Goal: Communication & Community: Participate in discussion

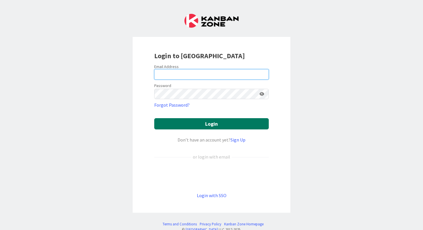
type input "[EMAIL_ADDRESS][DOMAIN_NAME]"
click at [221, 121] on button "Login" at bounding box center [211, 123] width 115 height 11
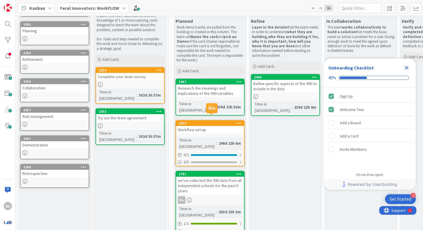
scroll to position [75, 0]
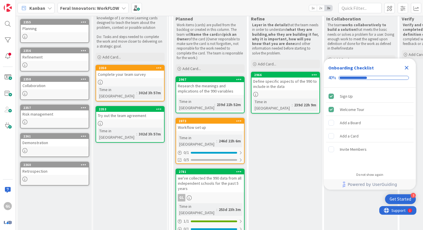
click at [408, 65] on icon "Close Checklist" at bounding box center [406, 67] width 7 height 7
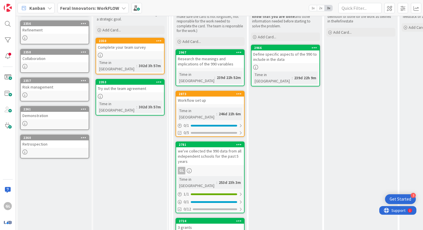
scroll to position [0, 0]
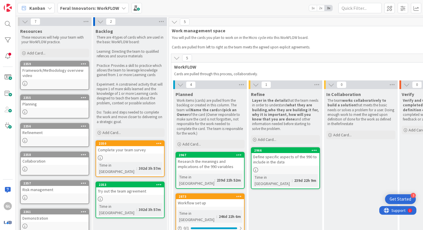
click at [89, 9] on b "Feral Innovators: WorkFLOW" at bounding box center [89, 8] width 59 height 6
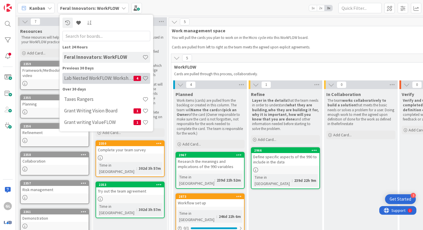
click at [103, 77] on h4 "Lab Nested WorkFLOW: Workshop" at bounding box center [98, 78] width 69 height 6
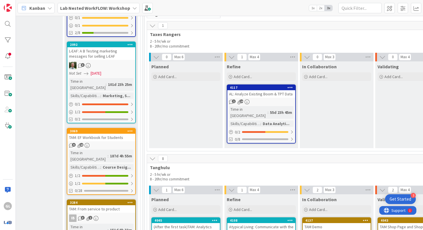
scroll to position [553, 794]
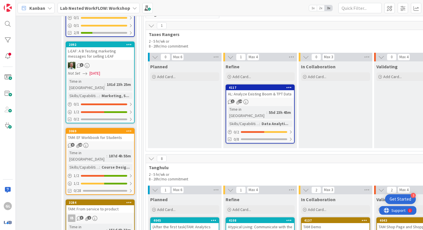
click at [254, 96] on div "AL: Analyze Existing Boom & TPT Data" at bounding box center [260, 93] width 68 height 7
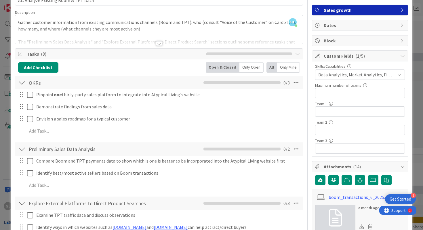
scroll to position [39, 0]
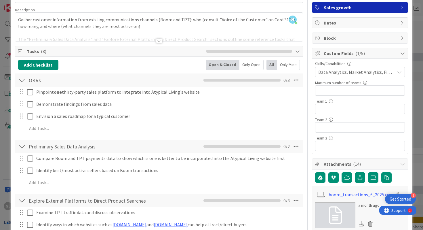
click at [160, 41] on div at bounding box center [159, 41] width 6 height 5
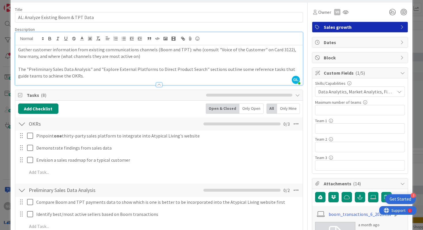
scroll to position [17, 0]
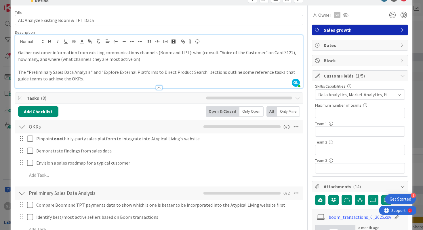
click at [158, 87] on div at bounding box center [159, 87] width 6 height 5
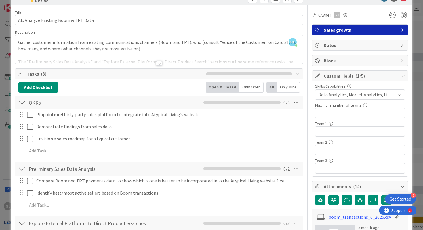
click at [160, 63] on div at bounding box center [159, 63] width 6 height 5
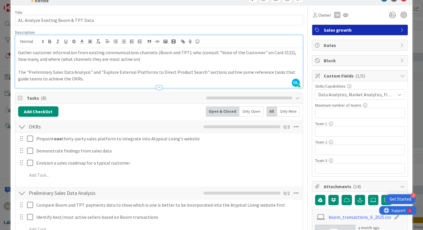
click at [115, 77] on p "The "Preliminary Sales Data Analysis" and "Explore External Platforms to Direct…" at bounding box center [159, 75] width 282 height 13
click at [168, 156] on div "Pinpoint one thirty-party sales platform to integrate into Atypical Living's we…" at bounding box center [159, 157] width 282 height 49
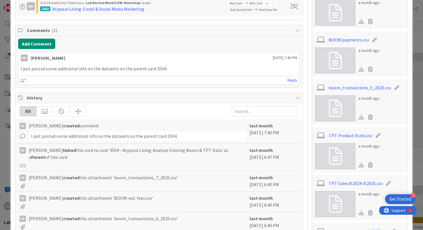
scroll to position [386, 0]
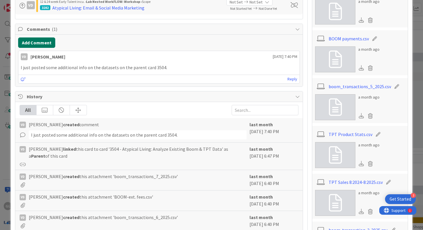
click at [41, 43] on button "Add Comment" at bounding box center [36, 42] width 37 height 10
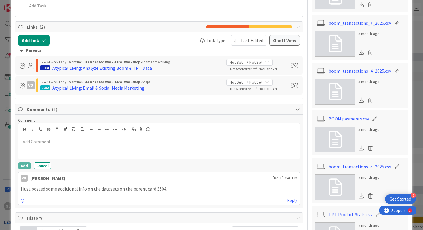
scroll to position [338, 0]
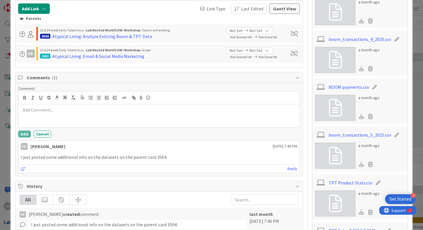
click at [44, 114] on div at bounding box center [159, 115] width 282 height 23
click at [36, 111] on p at bounding box center [159, 110] width 277 height 7
click at [36, 110] on p at bounding box center [159, 110] width 277 height 7
click at [20, 134] on button "Add" at bounding box center [24, 133] width 13 height 7
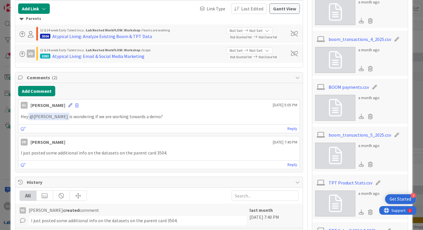
click at [68, 105] on icon at bounding box center [70, 105] width 4 height 4
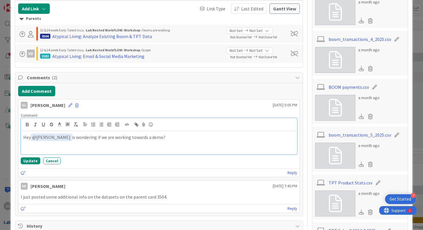
click at [30, 137] on p "Hey ﻿ @ [PERSON_NAME] ﻿ is wondering if we are working towards a demo?" at bounding box center [159, 137] width 272 height 8
click at [35, 137] on span "@" at bounding box center [34, 137] width 4 height 6
click at [71, 137] on p "Hey ﻿ @ [PERSON_NAME] ﻿ is wondering if we are working towards a demo?" at bounding box center [159, 137] width 272 height 8
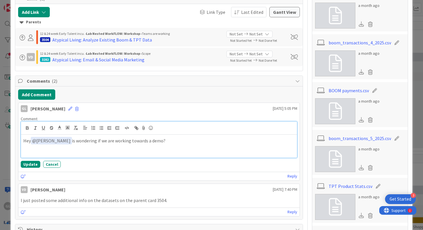
scroll to position [336, 0]
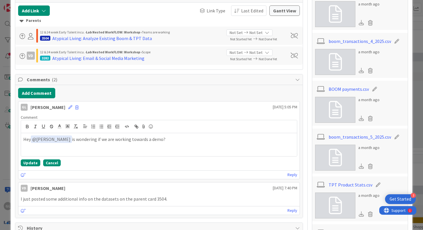
click at [52, 162] on button "Cancel" at bounding box center [52, 162] width 18 height 7
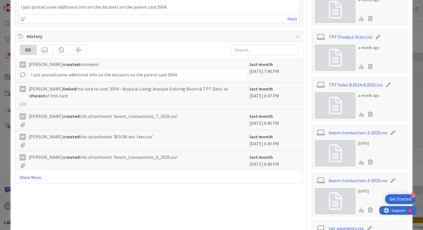
scroll to position [426, 0]
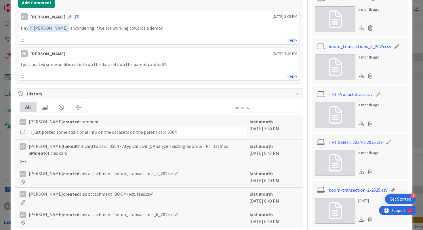
click at [68, 16] on icon at bounding box center [70, 17] width 4 height 4
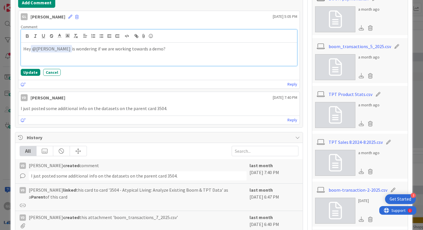
click at [30, 50] on p "Hey ﻿ @ [PERSON_NAME] ﻿ is wondering if we are working towards a demo?" at bounding box center [159, 49] width 272 height 8
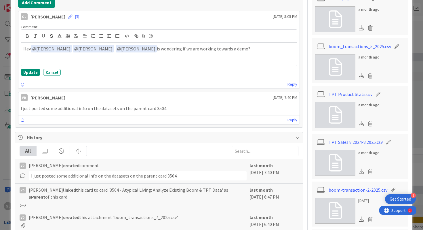
drag, startPoint x: 56, startPoint y: 76, endPoint x: 60, endPoint y: 75, distance: 4.5
click at [58, 75] on div "Comment Hey ﻿ @ [PERSON_NAME] ﻿ ﻿ @ Grace He ﻿ ﻿ @ [PERSON_NAME] ﻿ is wondering…" at bounding box center [159, 50] width 282 height 56
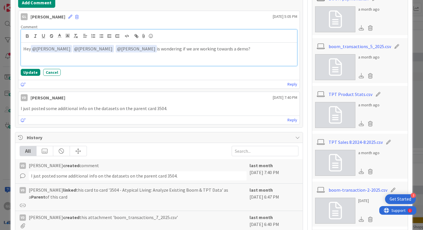
click at [97, 47] on p "Hey ﻿ @ [PERSON_NAME] ﻿ ﻿ @ Grace He ﻿ ﻿ @ [PERSON_NAME] ﻿ is wondering if we a…" at bounding box center [159, 49] width 272 height 8
click at [117, 48] on span "@ [PERSON_NAME]" at bounding box center [136, 49] width 38 height 6
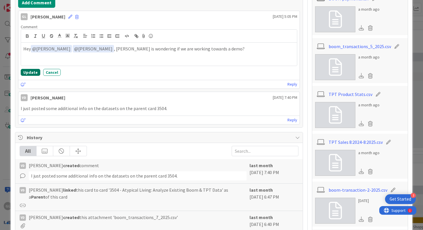
click at [28, 71] on button "Update" at bounding box center [31, 72] width 20 height 7
